Goal: Task Accomplishment & Management: Manage account settings

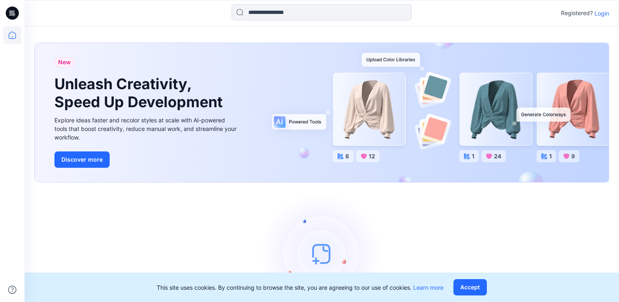
click at [604, 14] on p "Login" at bounding box center [602, 13] width 15 height 9
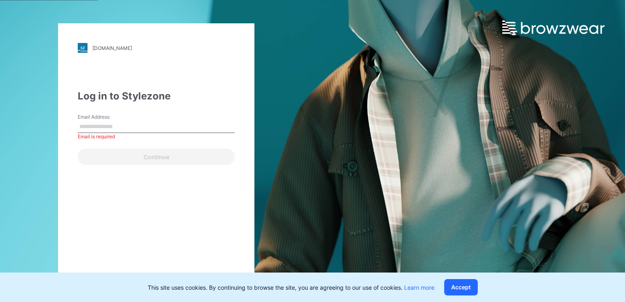
click at [163, 124] on input "Email Address" at bounding box center [156, 127] width 157 height 12
type input "**********"
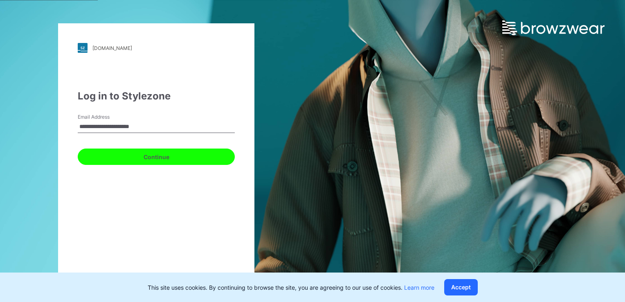
click at [178, 161] on button "Continue" at bounding box center [156, 157] width 157 height 16
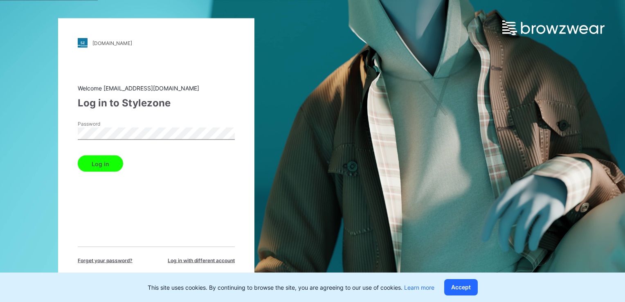
click at [105, 164] on button "Log in" at bounding box center [100, 163] width 45 height 16
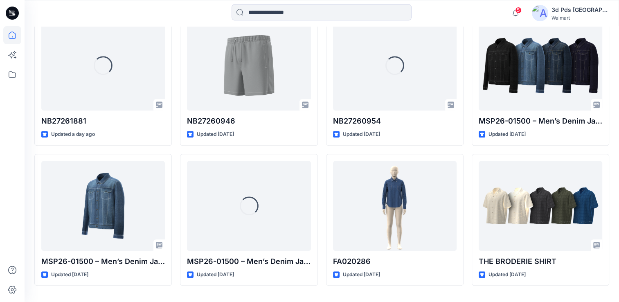
scroll to position [415, 0]
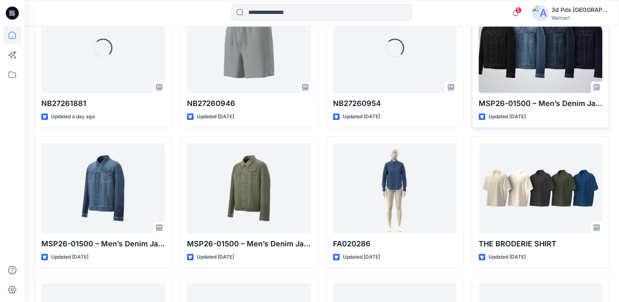
click at [533, 50] on div at bounding box center [541, 48] width 124 height 90
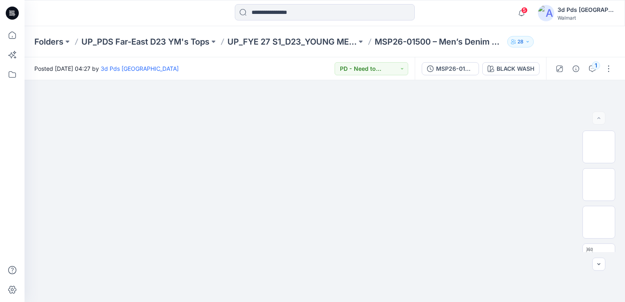
click at [594, 15] on div "Walmart" at bounding box center [586, 18] width 57 height 6
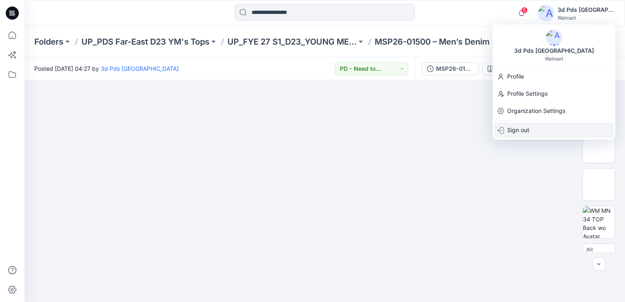
click at [524, 128] on p "Sign out" at bounding box center [518, 130] width 22 height 16
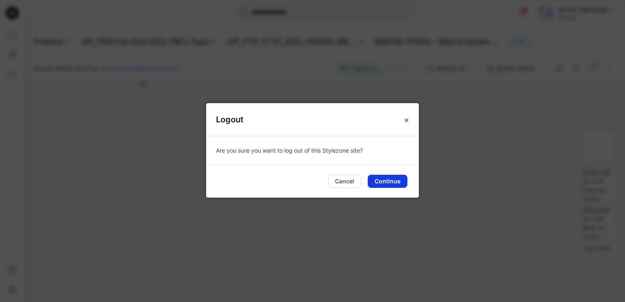
click at [394, 185] on button "Continue" at bounding box center [388, 181] width 40 height 13
